Goal: Task Accomplishment & Management: Manage account settings

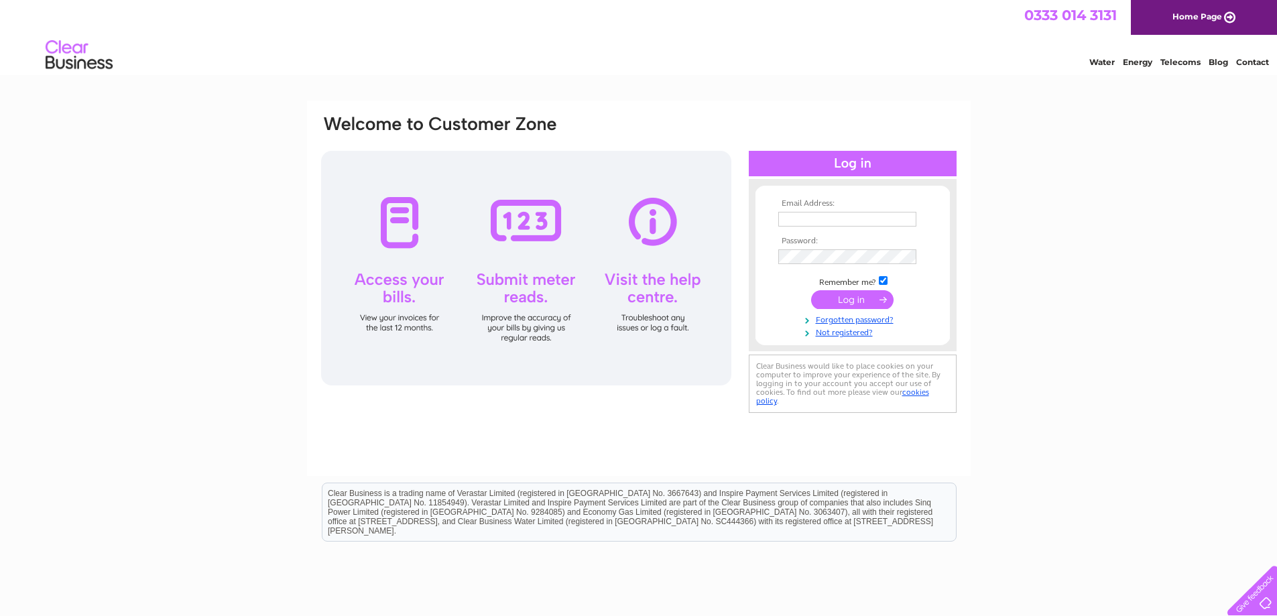
type input "info@viewfieldhouse.com"
click at [866, 301] on input "submit" at bounding box center [852, 299] width 82 height 19
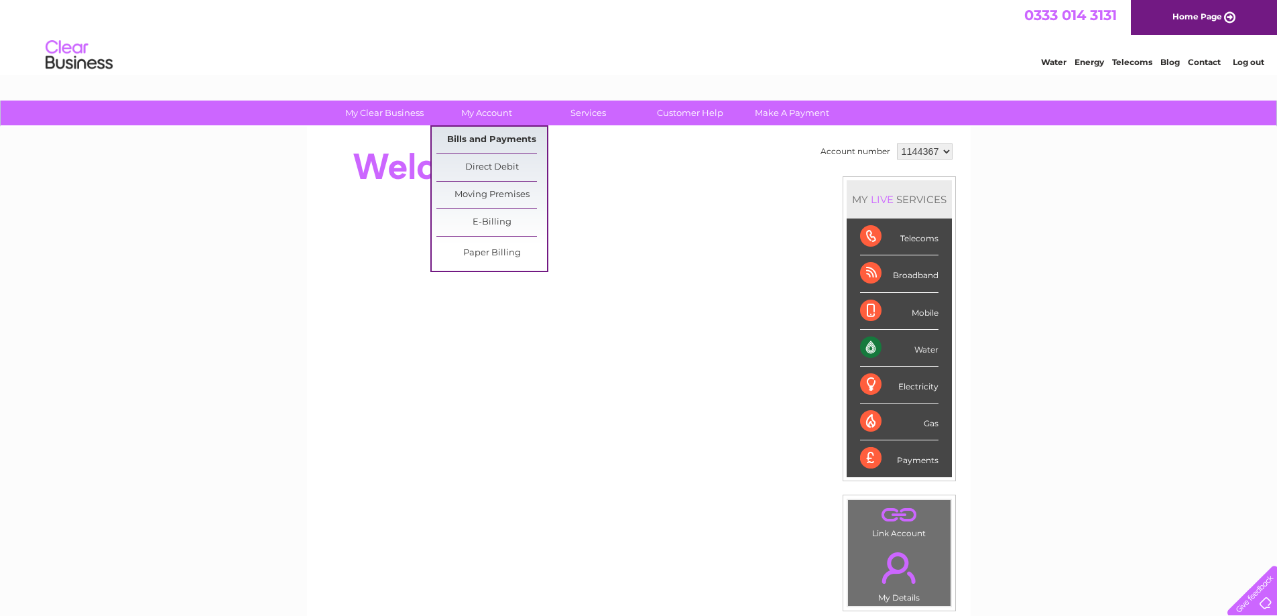
click at [490, 137] on link "Bills and Payments" at bounding box center [491, 140] width 111 height 27
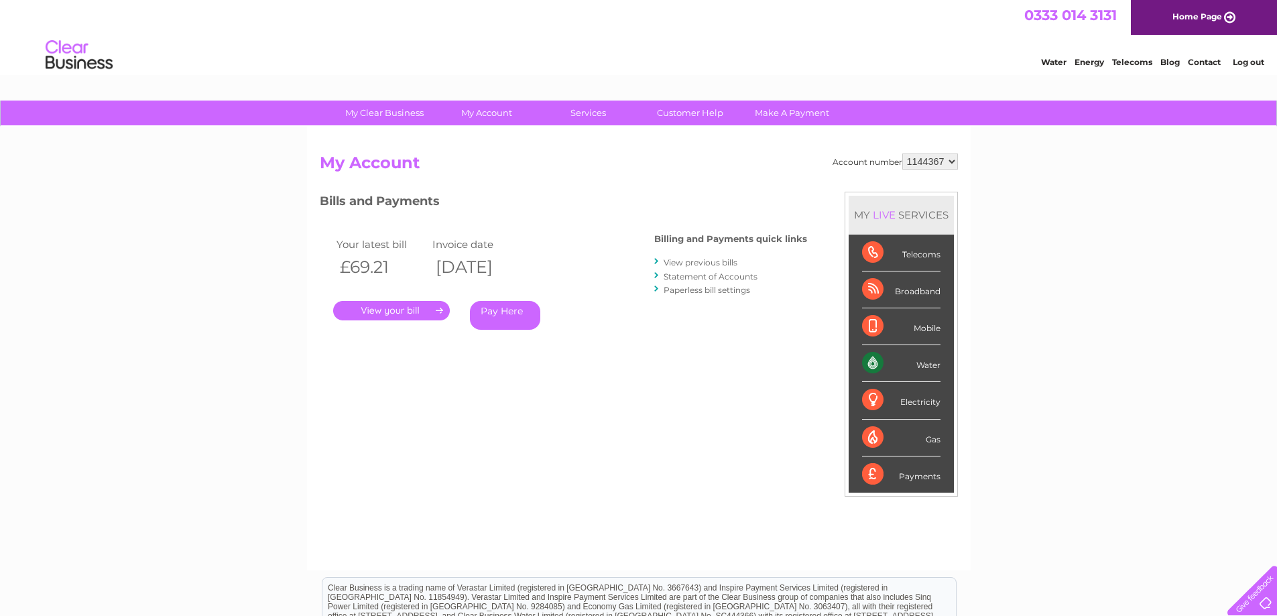
click at [423, 310] on link "." at bounding box center [391, 310] width 117 height 19
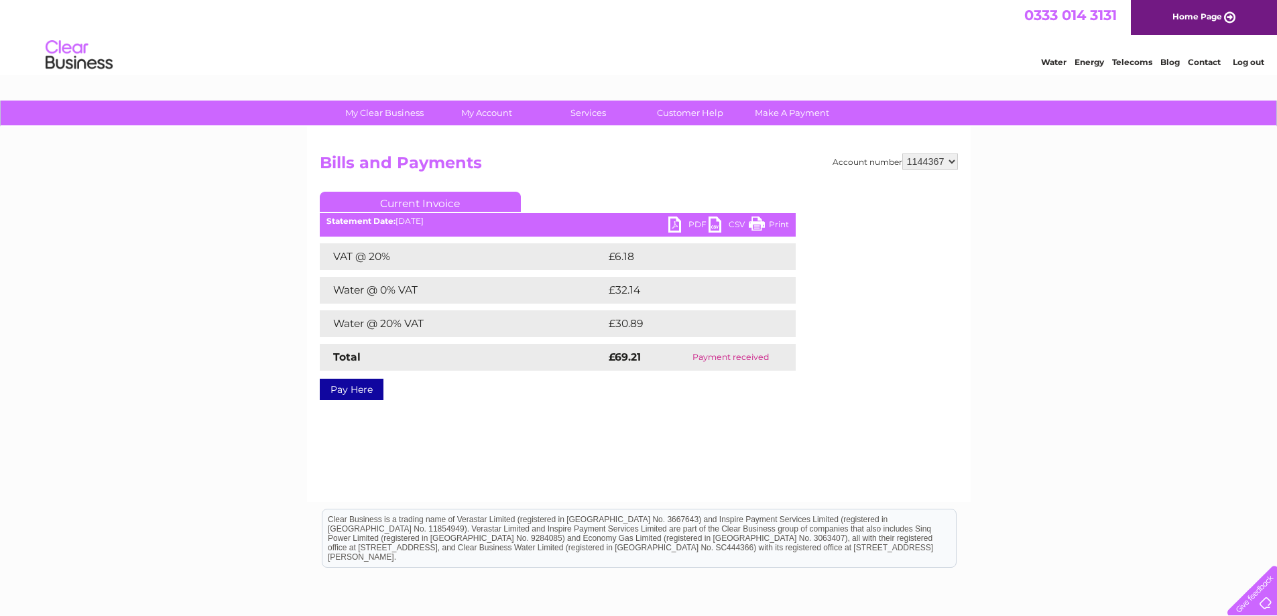
click at [686, 221] on link "PDF" at bounding box center [688, 226] width 40 height 19
